Goal: Information Seeking & Learning: Understand process/instructions

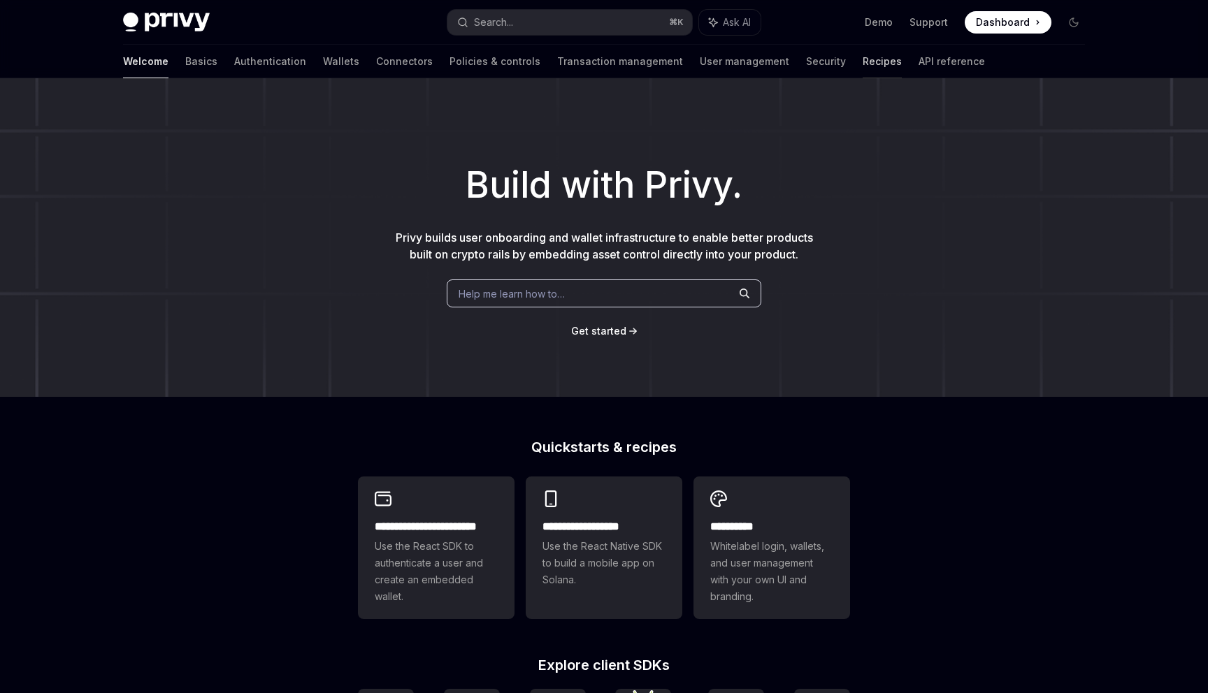
click at [862, 60] on link "Recipes" at bounding box center [881, 62] width 39 height 34
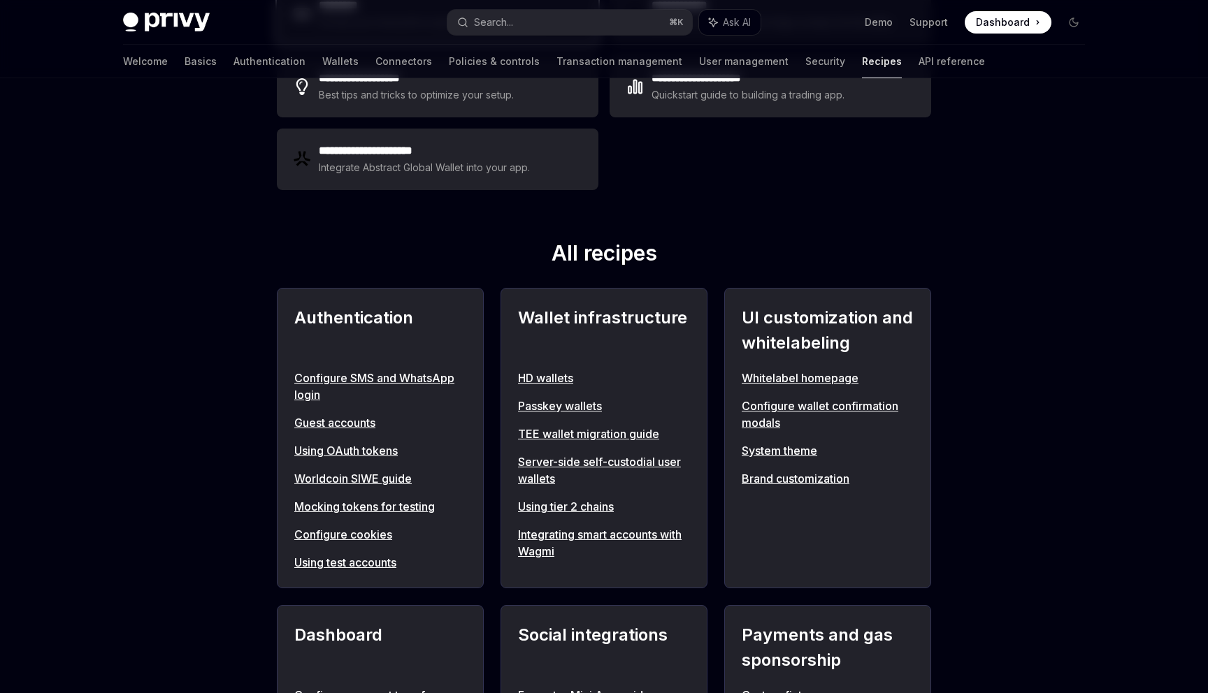
scroll to position [449, 0]
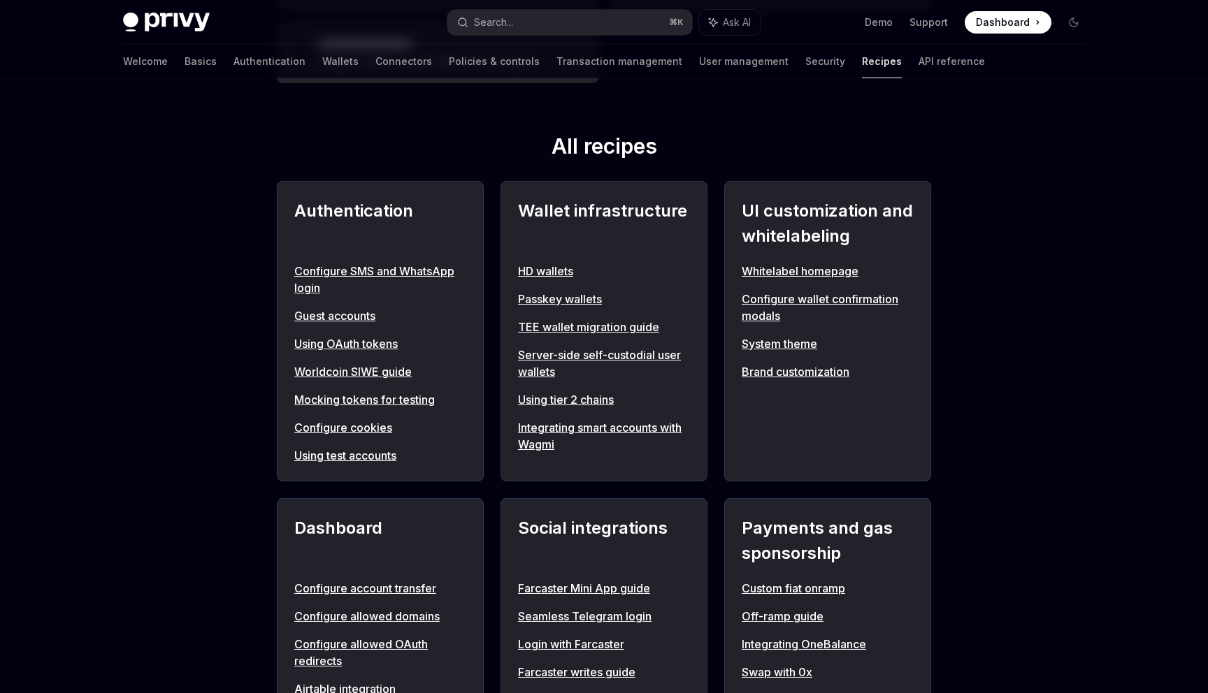
click at [557, 405] on link "Using tier 2 chains" at bounding box center [604, 399] width 172 height 17
click at [557, 398] on link "Using tier 2 chains" at bounding box center [604, 399] width 172 height 17
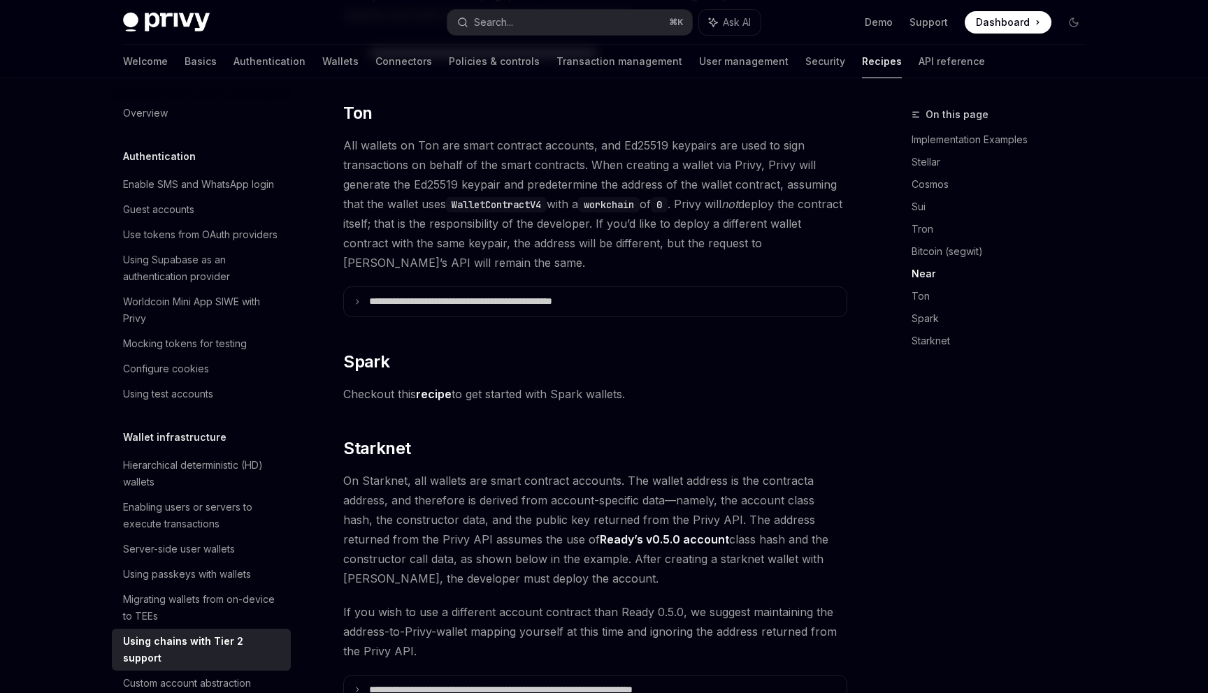
scroll to position [1784, 0]
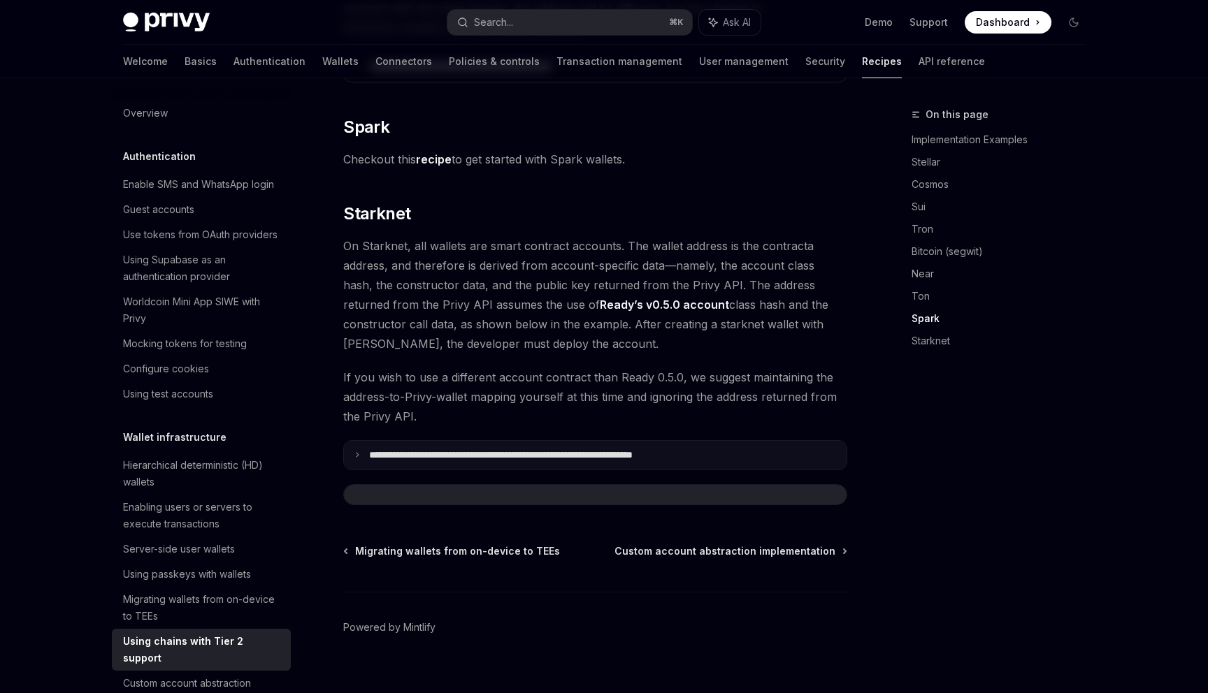
click at [536, 449] on p "**********" at bounding box center [551, 455] width 365 height 13
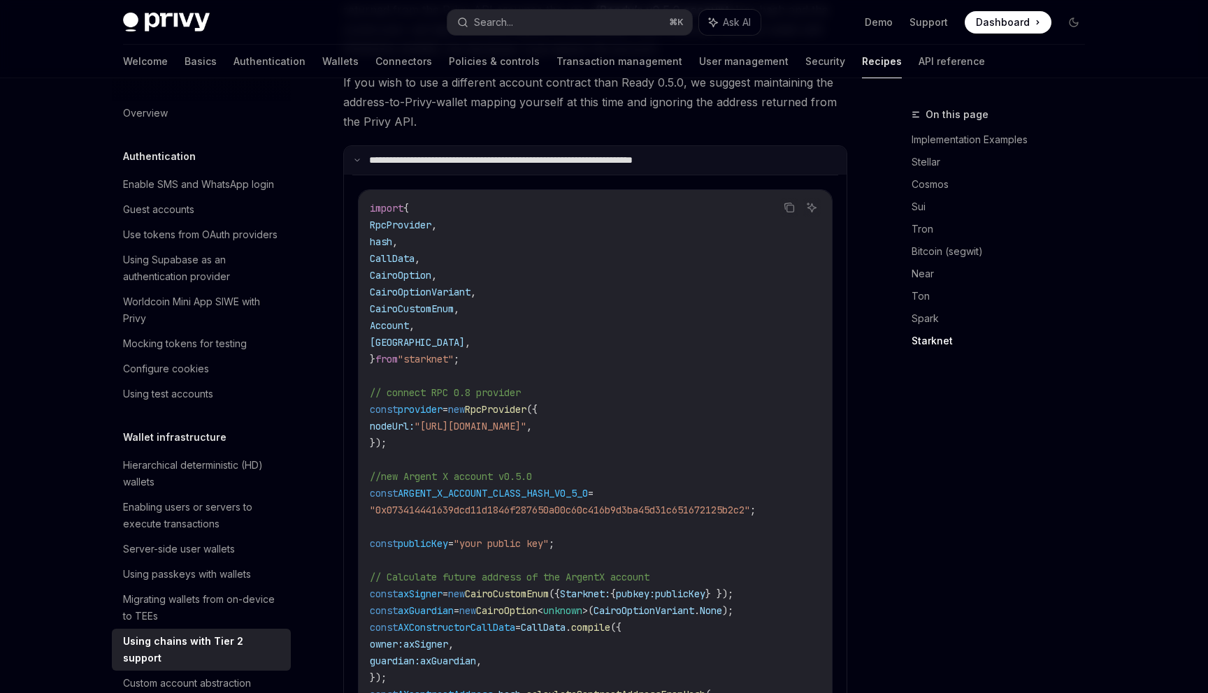
scroll to position [1728, 0]
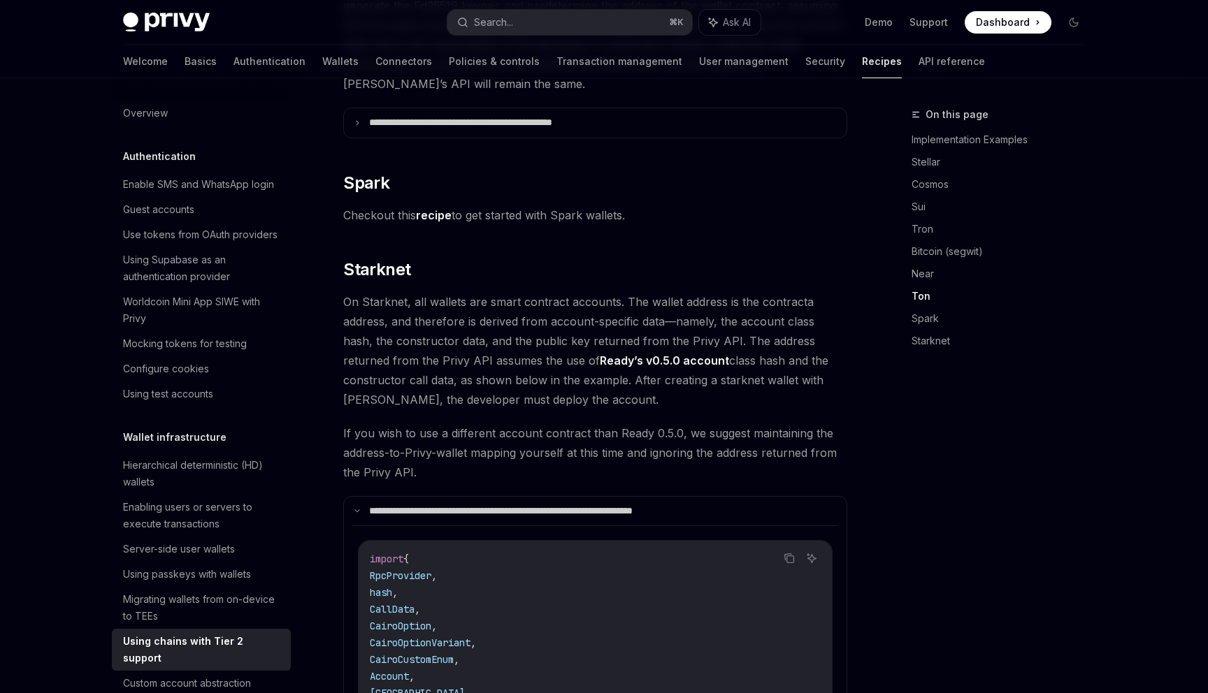
click at [639, 354] on link "Ready’s v0.5.0 account" at bounding box center [664, 361] width 129 height 15
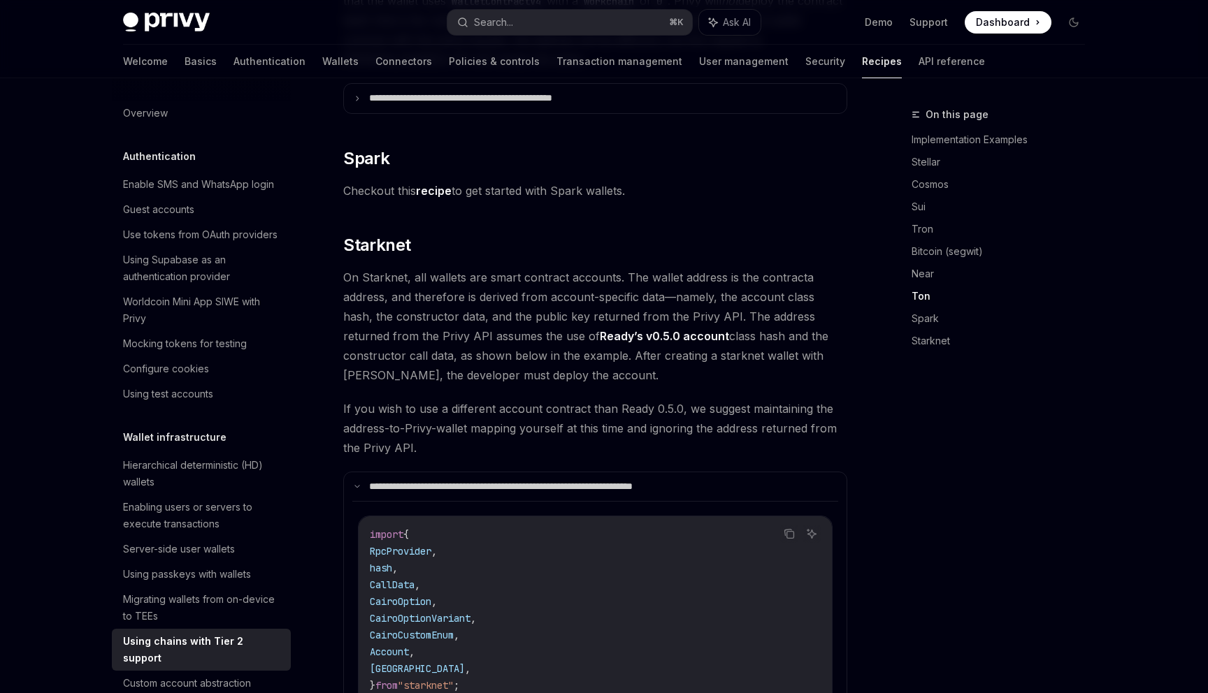
click at [493, 268] on span "On Starknet, all wallets are smart contract accounts. The wallet address is the…" at bounding box center [595, 326] width 504 height 117
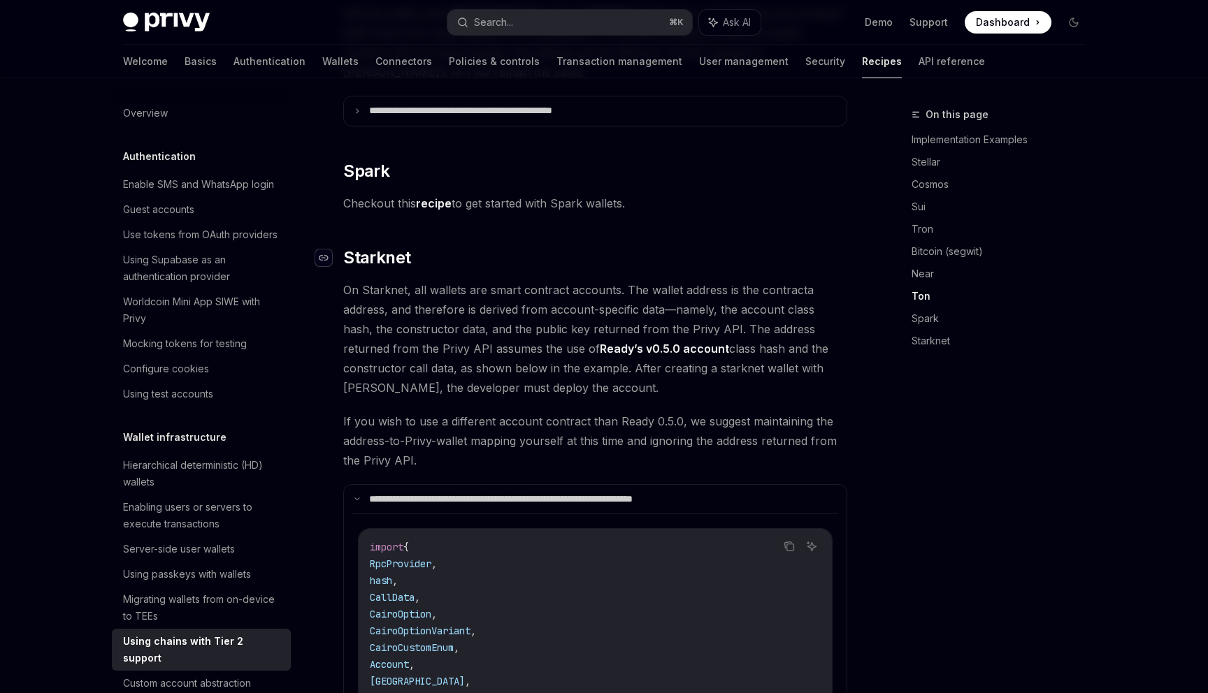
click at [324, 249] on div "Navigate to header" at bounding box center [323, 257] width 17 height 17
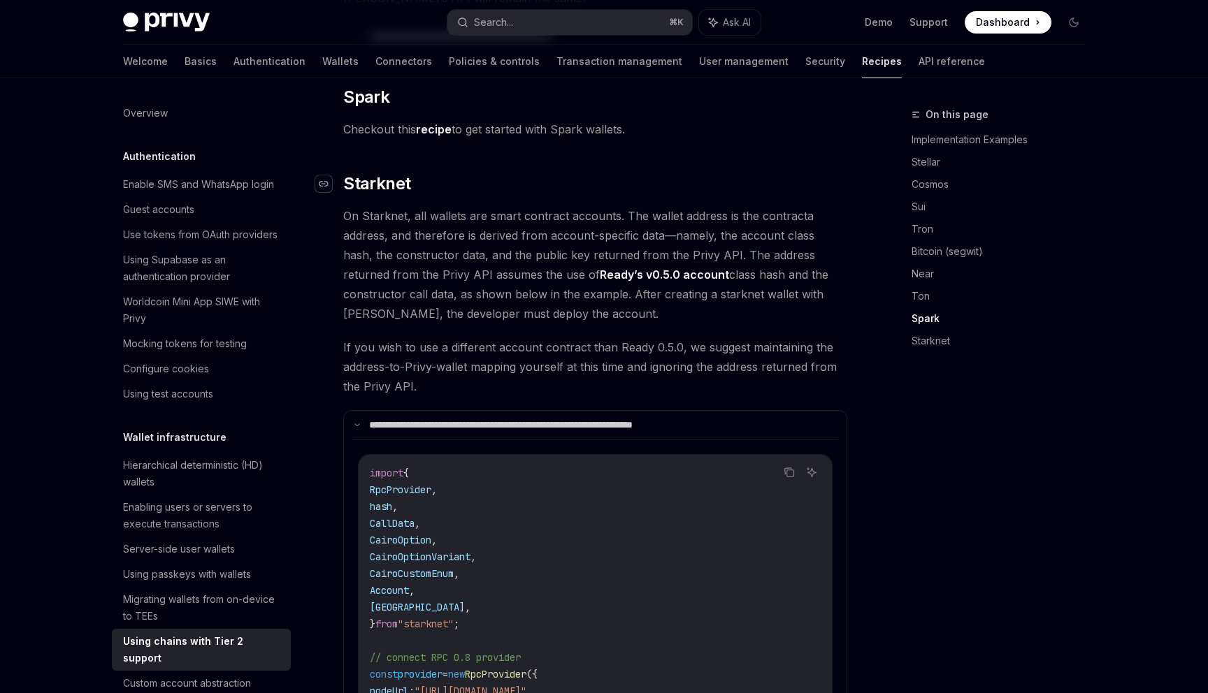
scroll to position [1860, 0]
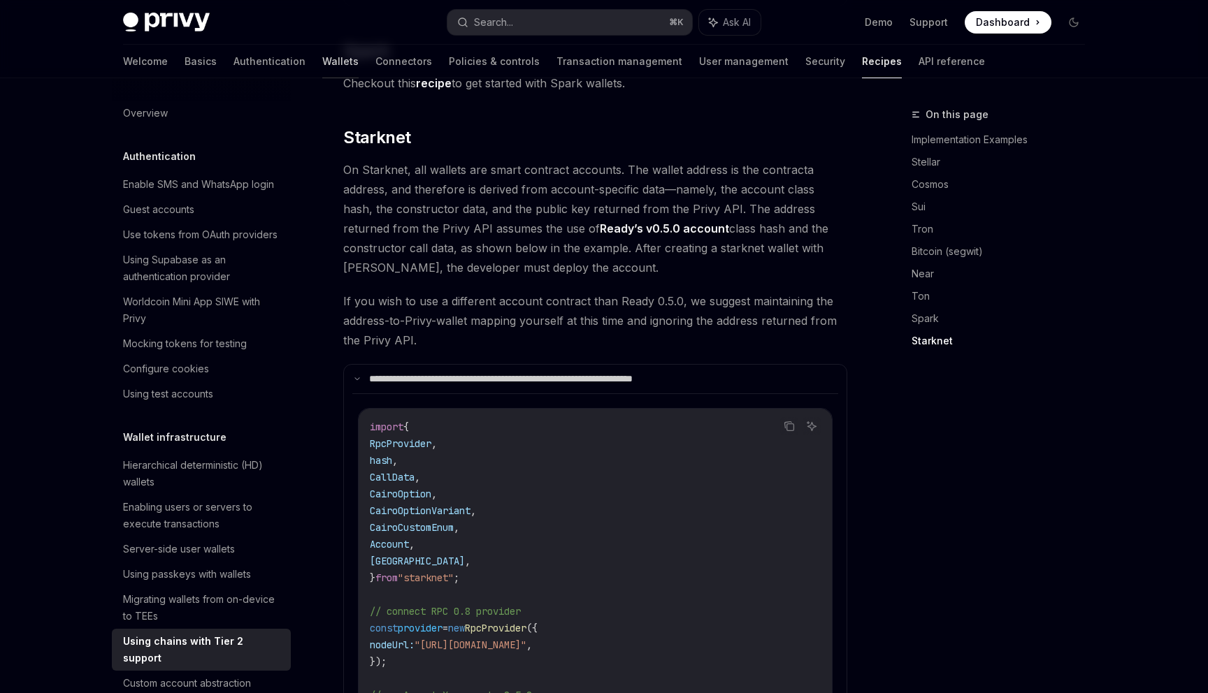
click at [322, 58] on link "Wallets" at bounding box center [340, 62] width 36 height 34
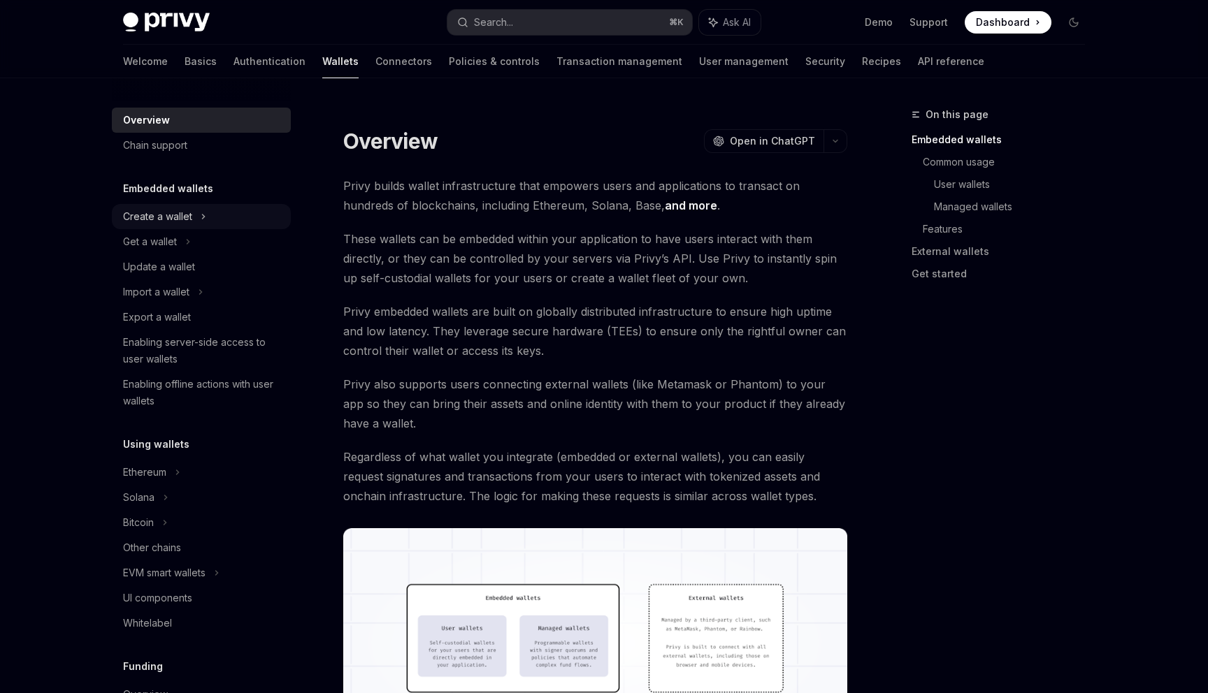
click at [159, 211] on div "Create a wallet" at bounding box center [157, 216] width 69 height 17
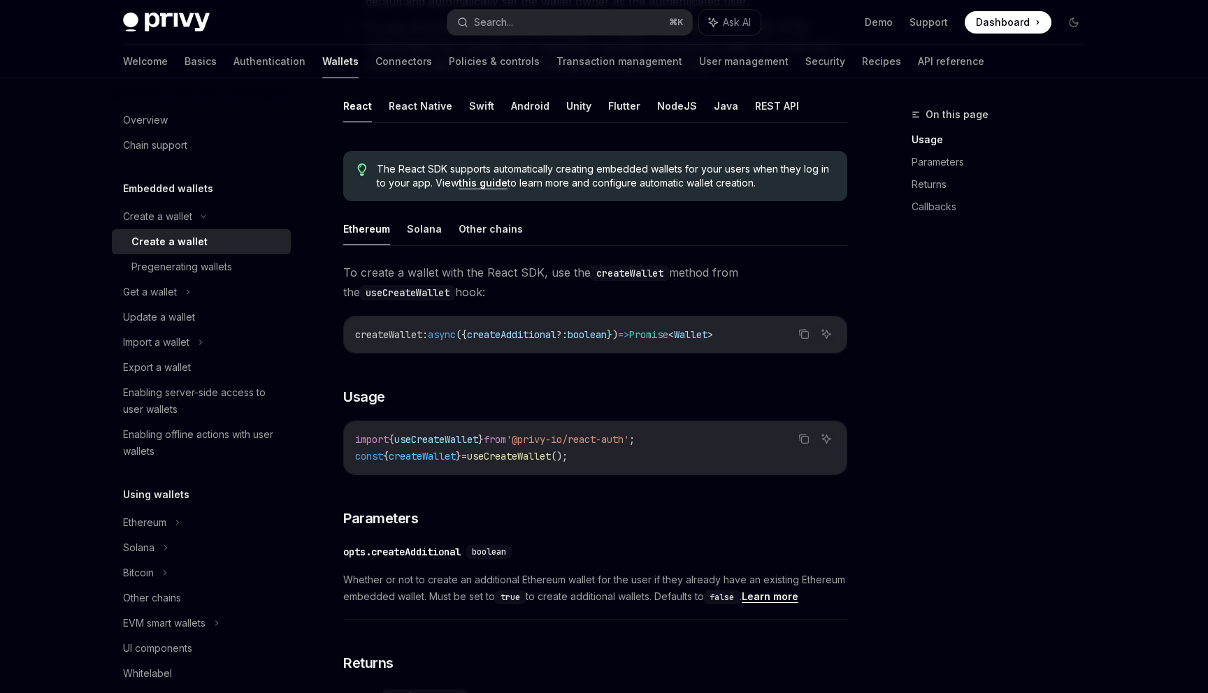
scroll to position [144, 0]
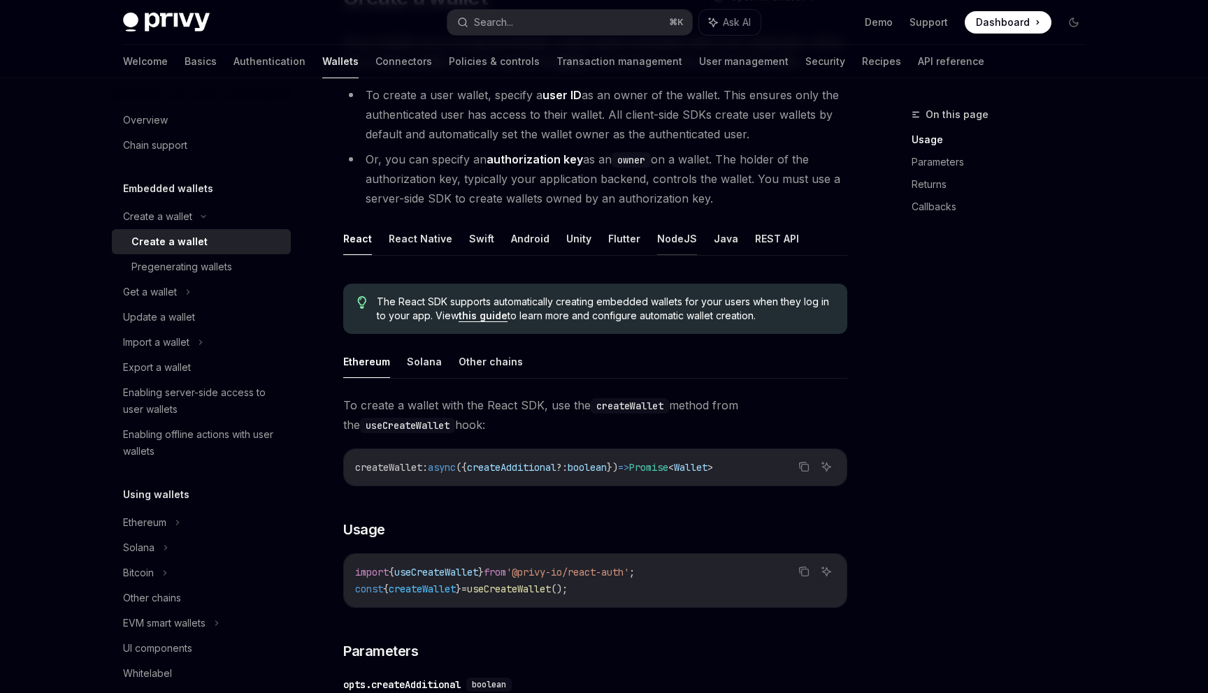
click at [657, 242] on button "NodeJS" at bounding box center [677, 238] width 40 height 33
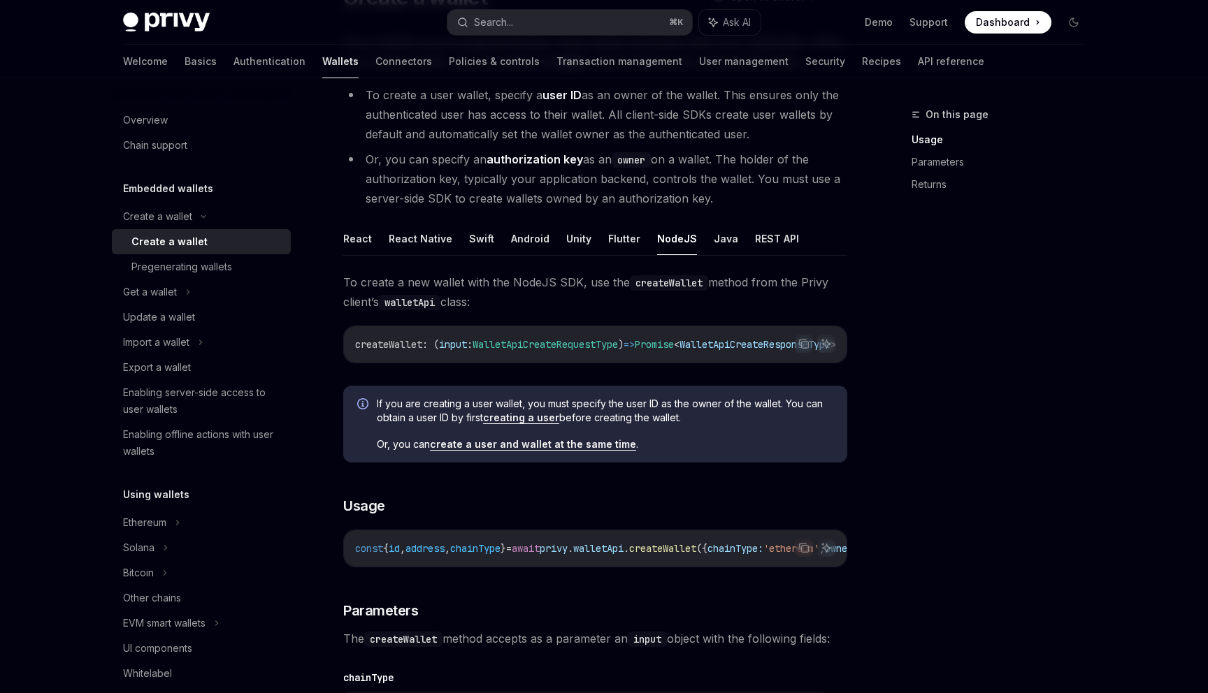
scroll to position [670, 0]
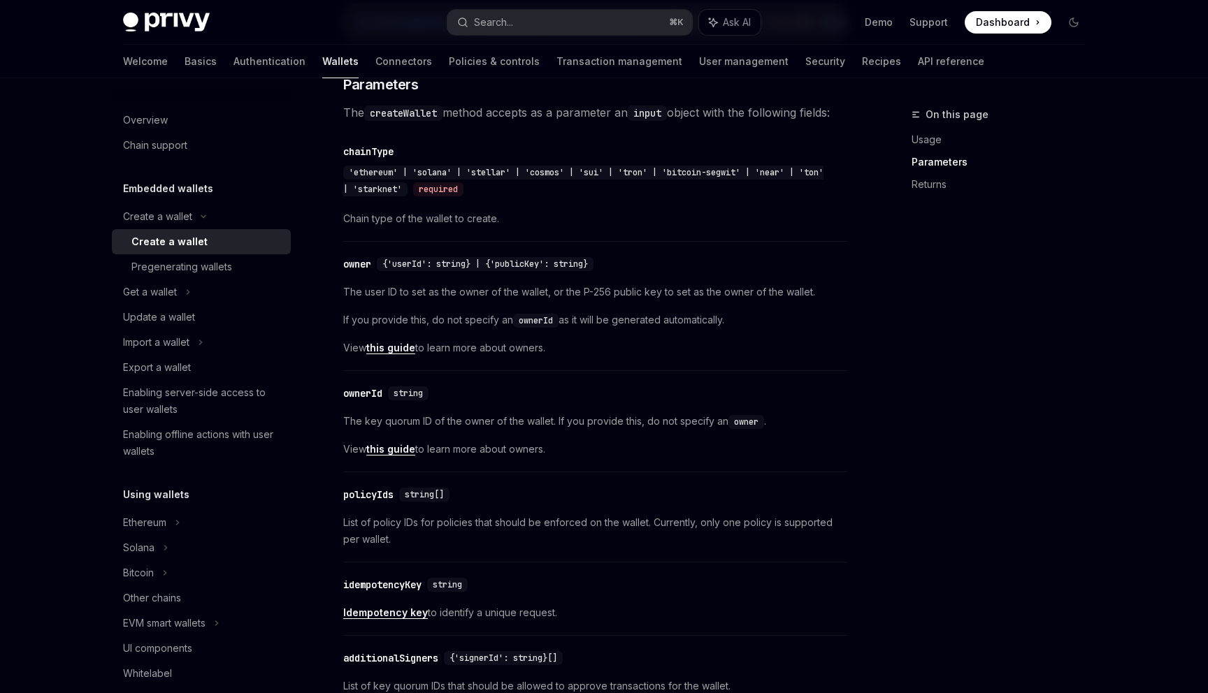
click at [988, 300] on div "On this page Usage Parameters Returns" at bounding box center [989, 399] width 212 height 587
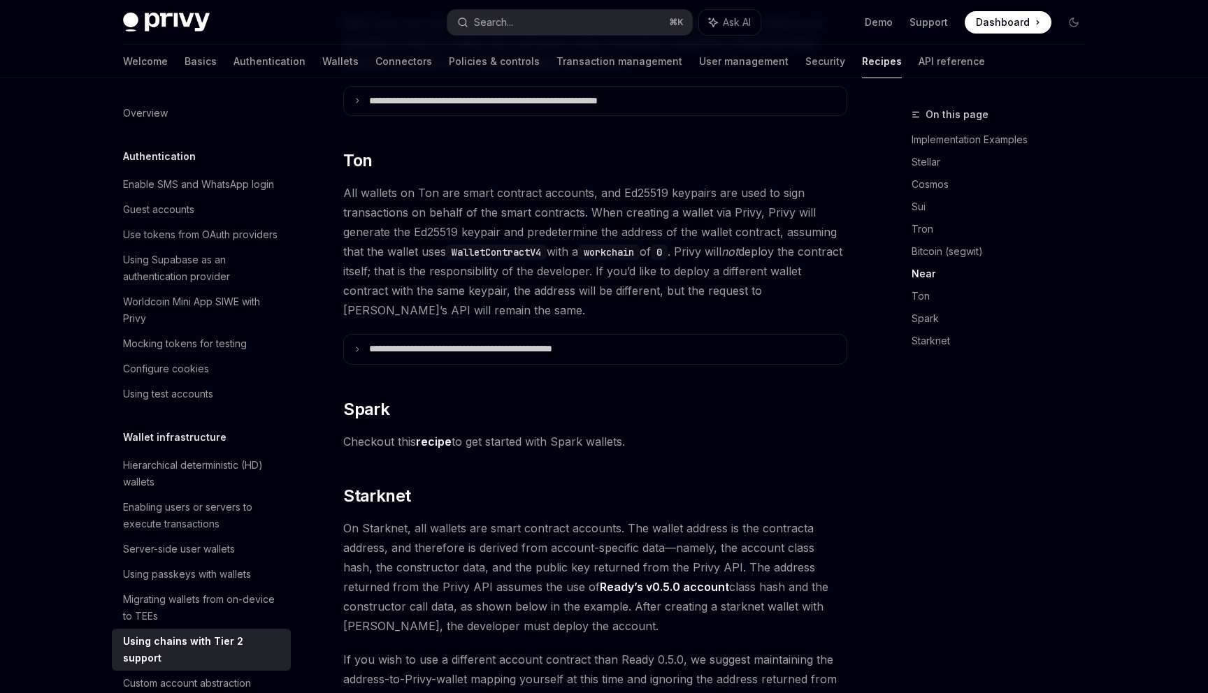
scroll to position [1784, 0]
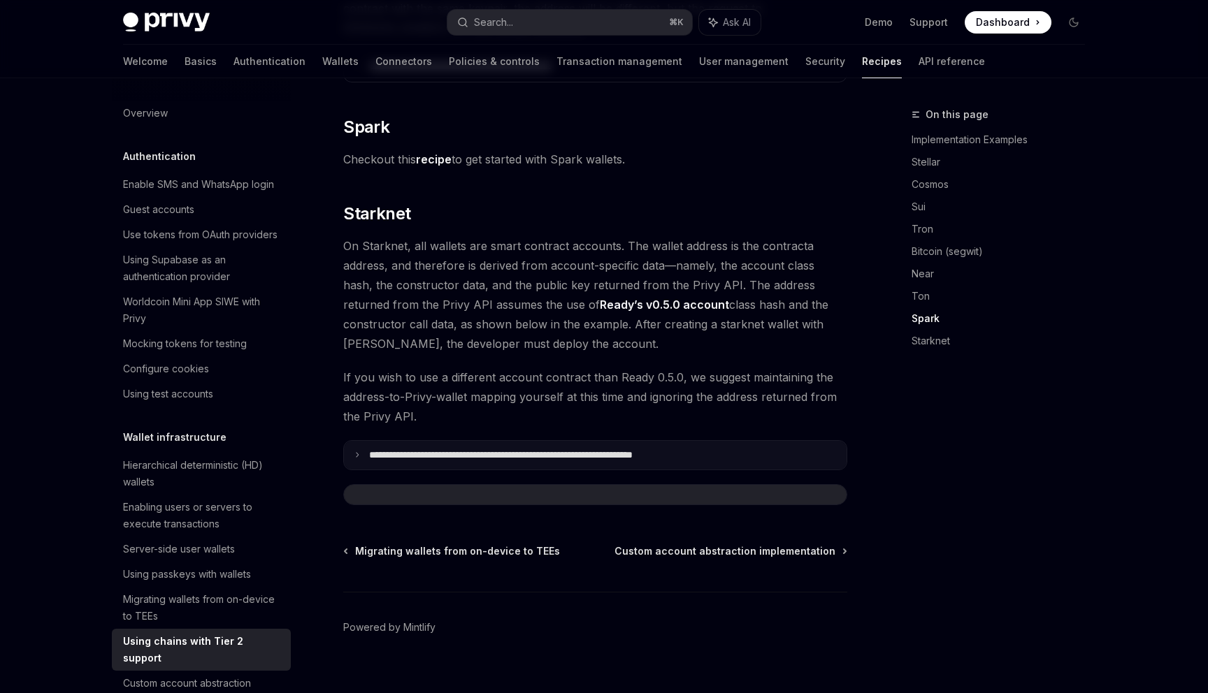
click at [591, 449] on p "**********" at bounding box center [551, 455] width 365 height 13
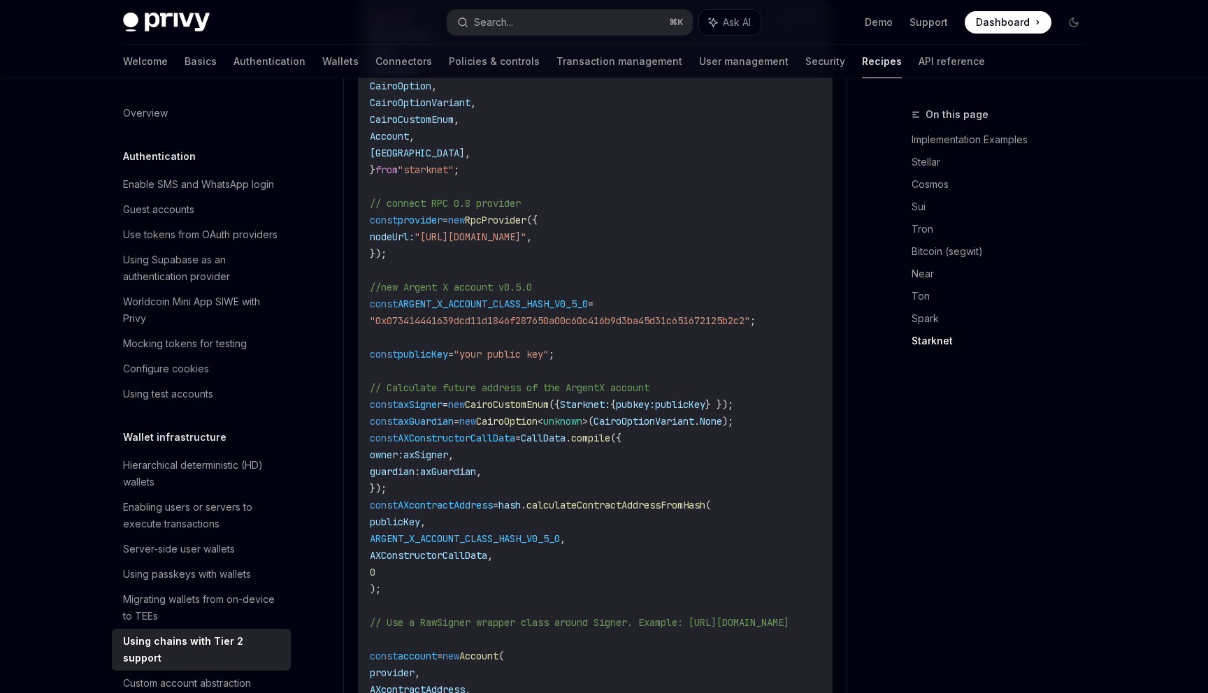
scroll to position [1981, 0]
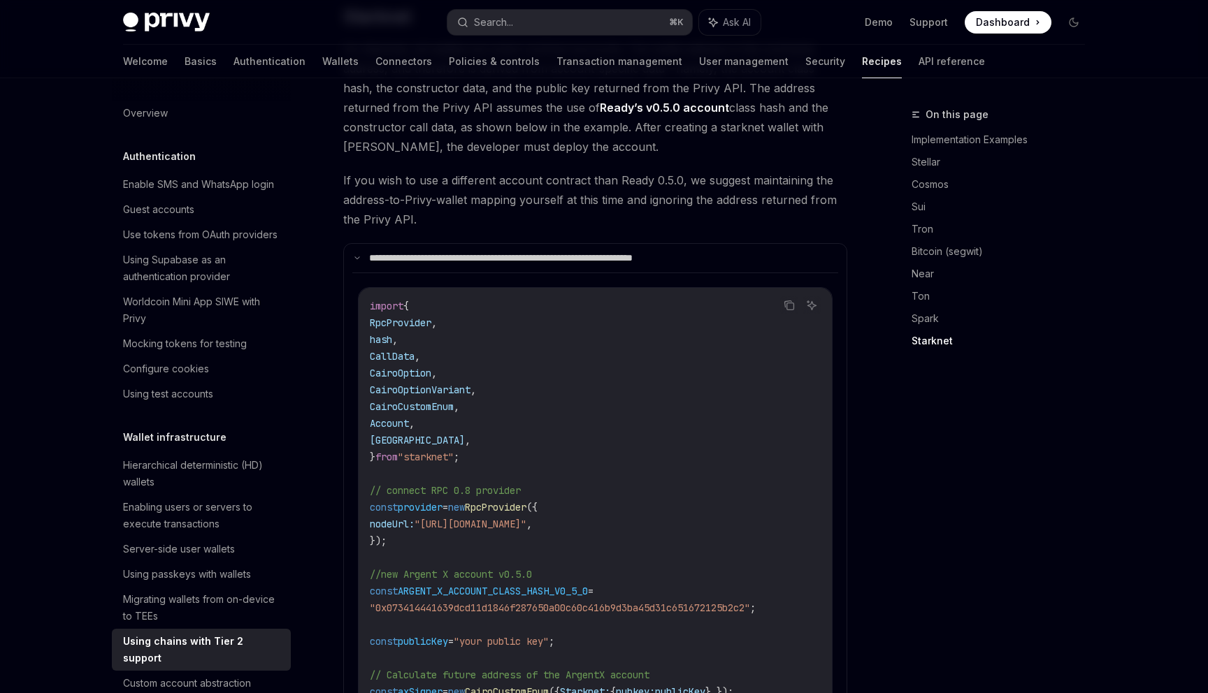
type textarea "*"
